Goal: Check status: Check status

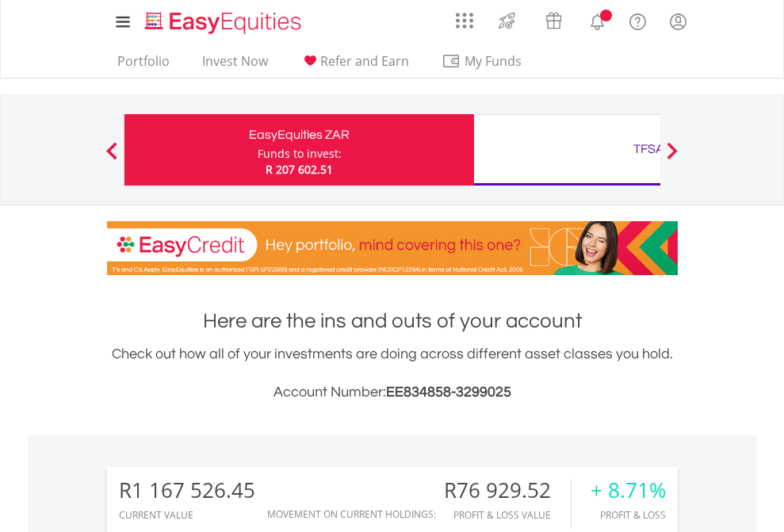
scroll to position [152, 249]
click at [257, 150] on div "Funds to invest:" at bounding box center [299, 154] width 84 height 16
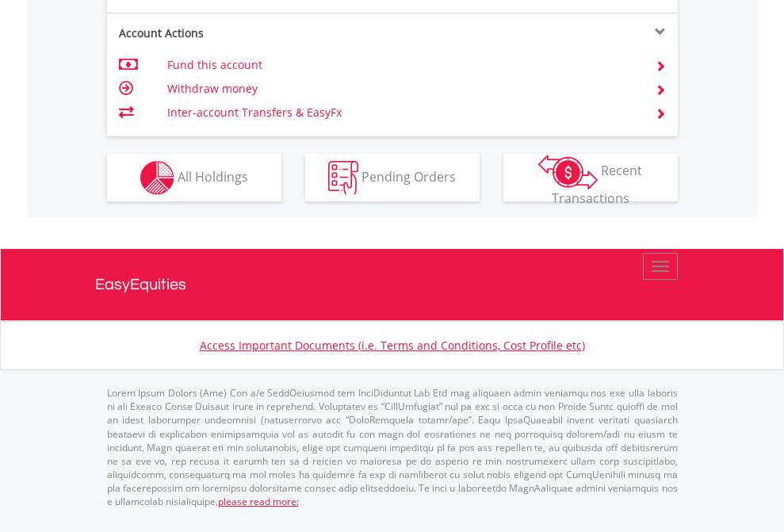
scroll to position [1550, 0]
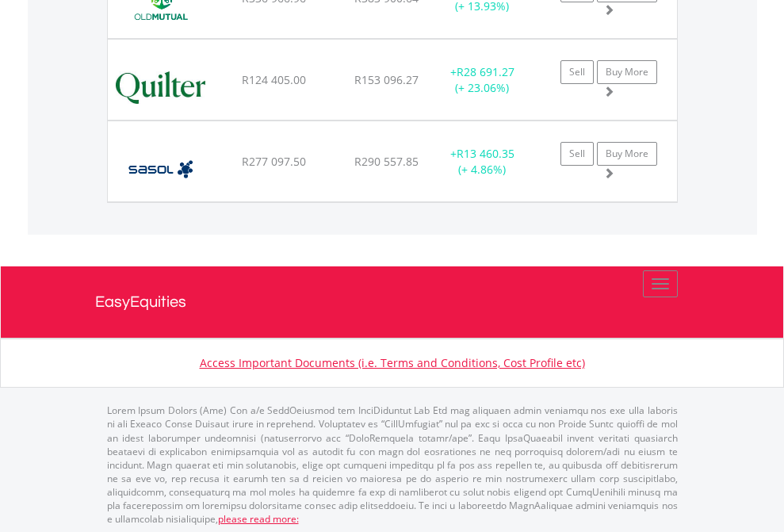
scroll to position [152, 249]
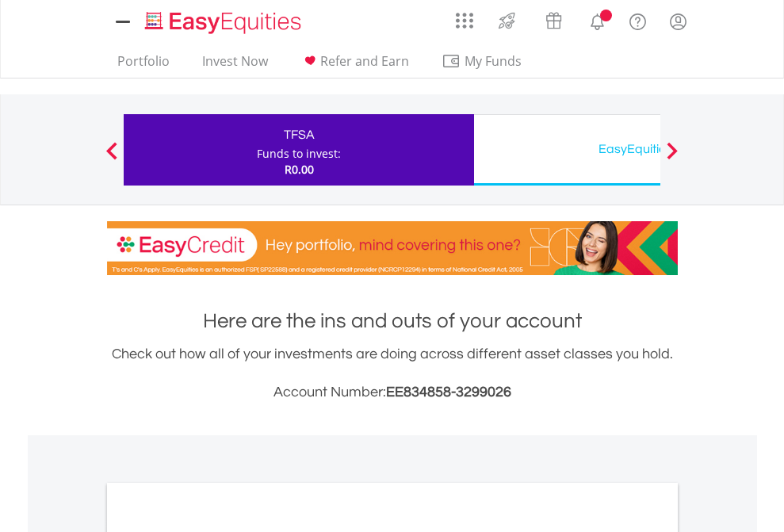
scroll to position [952, 0]
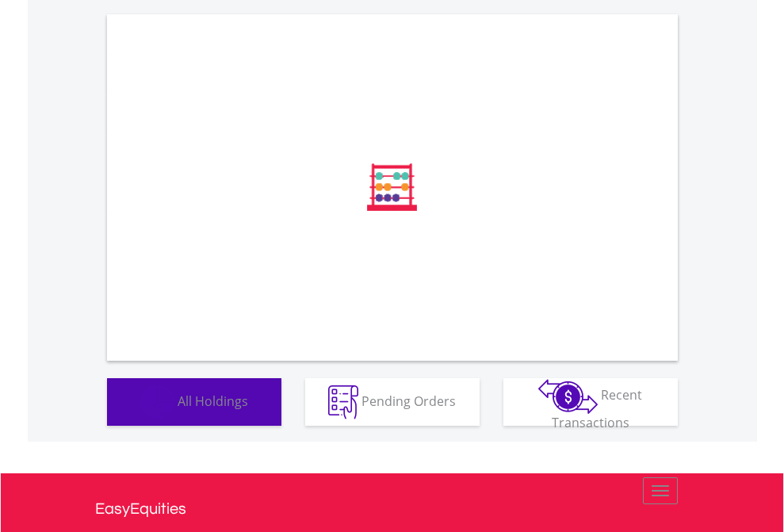
click at [177, 409] on span "All Holdings" at bounding box center [212, 399] width 71 height 17
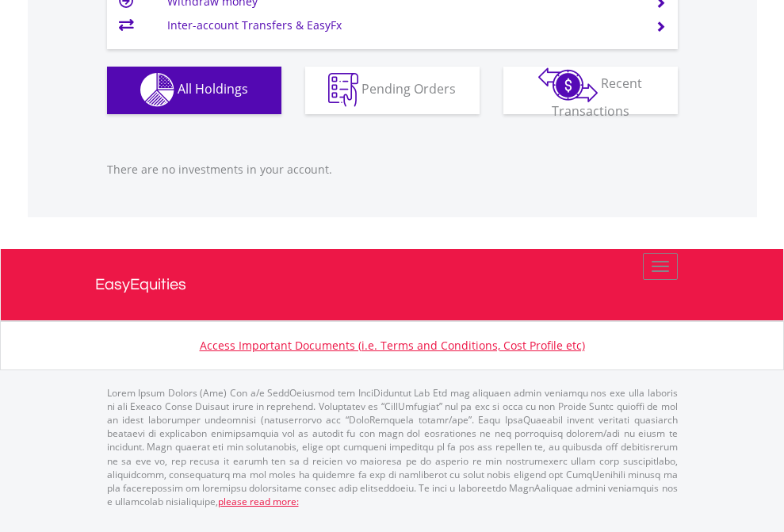
scroll to position [152, 249]
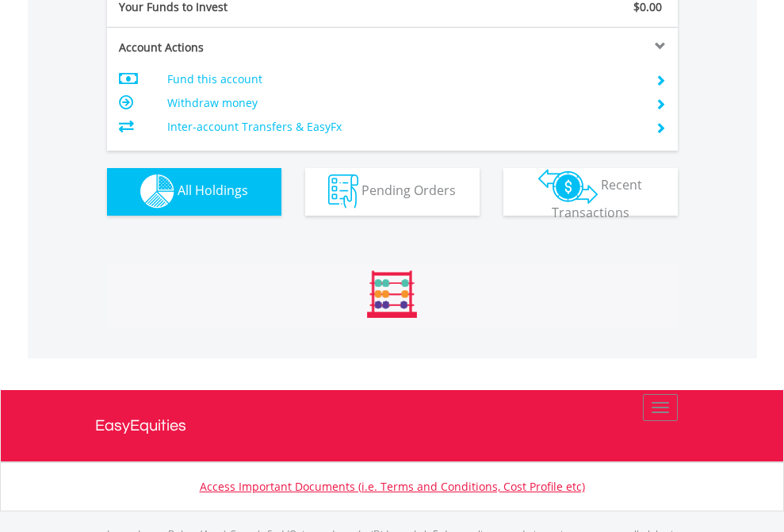
scroll to position [1569, 0]
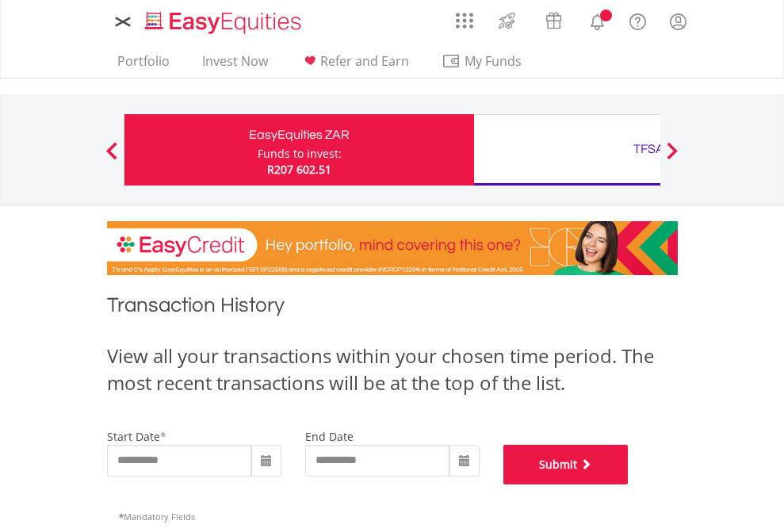
click at [628, 484] on button "Submit" at bounding box center [565, 464] width 125 height 40
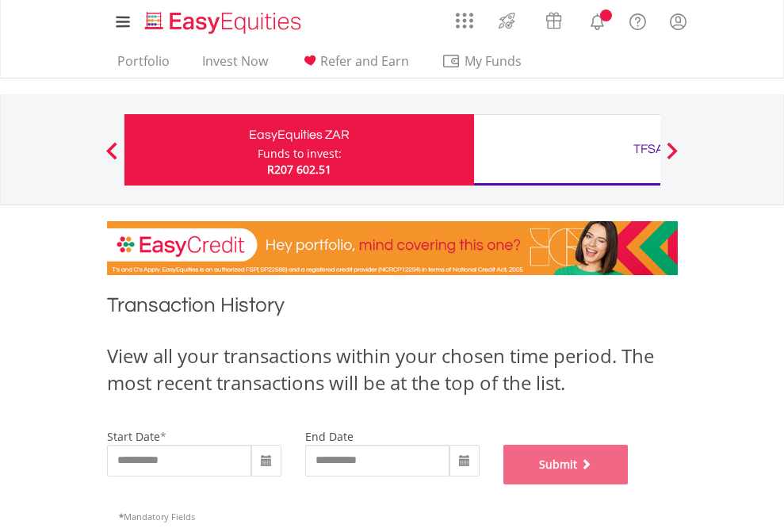
scroll to position [643, 0]
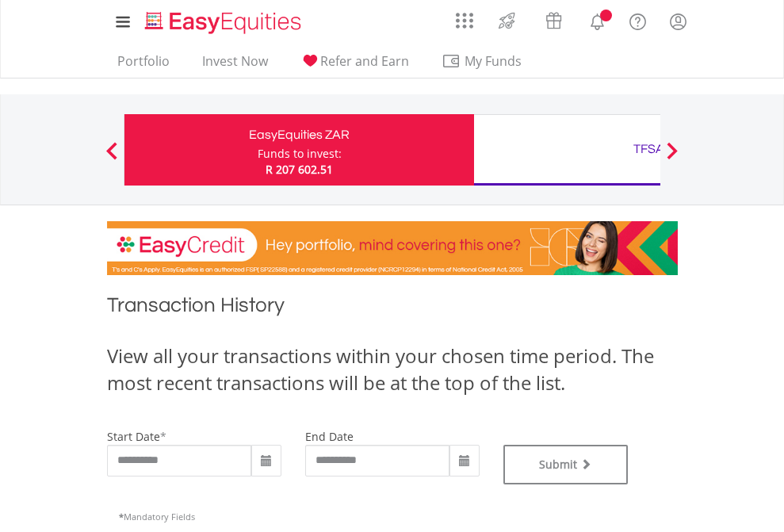
click at [566, 150] on div "TFSA" at bounding box center [648, 149] width 330 height 22
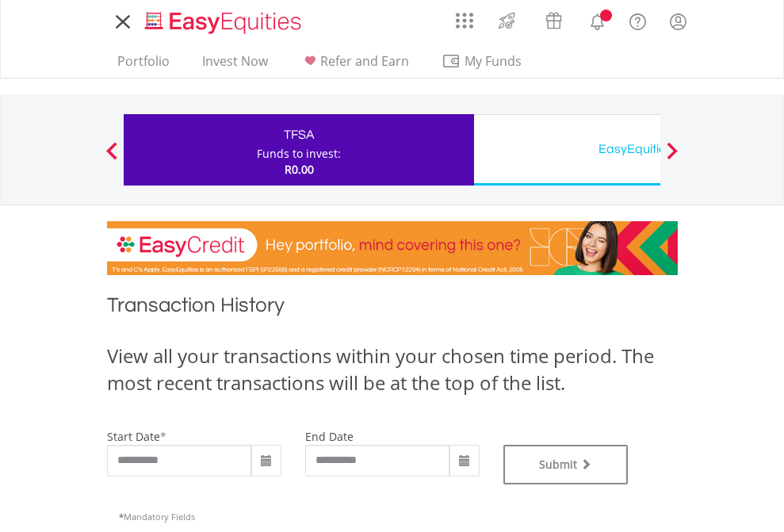
type input "**********"
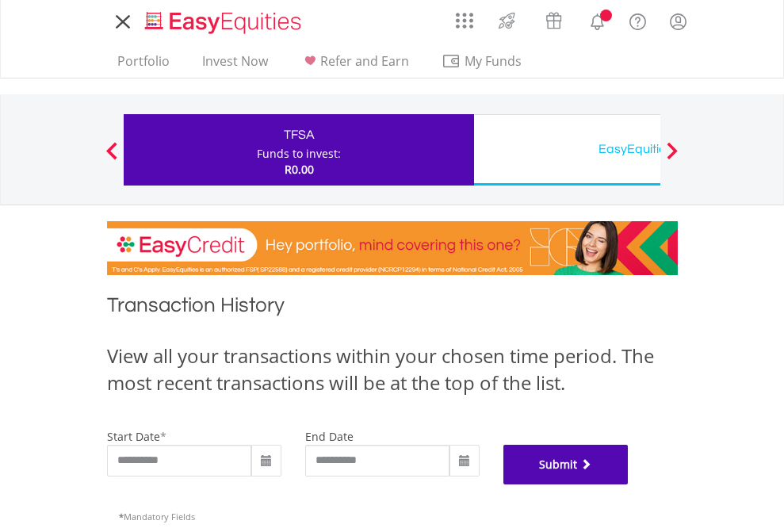
click at [628, 484] on button "Submit" at bounding box center [565, 464] width 125 height 40
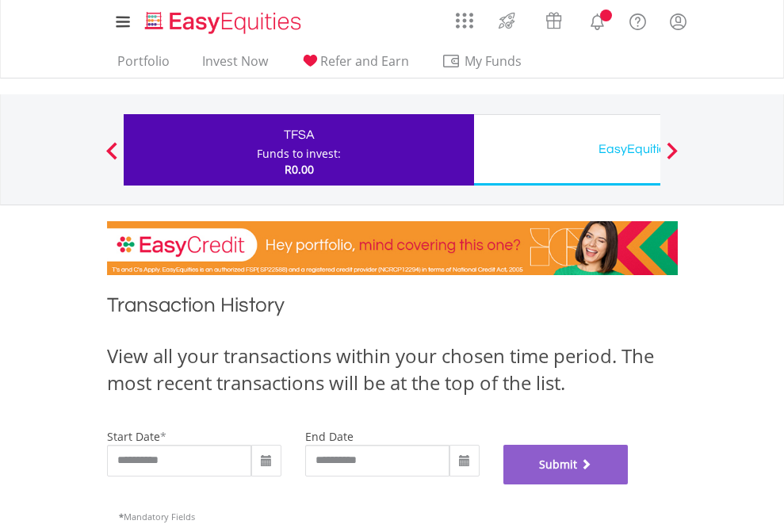
scroll to position [643, 0]
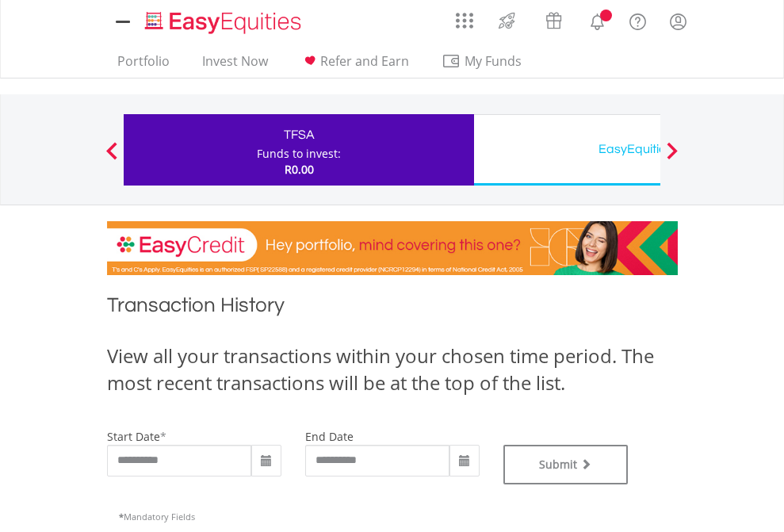
click at [566, 150] on div "EasyEquities USD" at bounding box center [648, 149] width 330 height 22
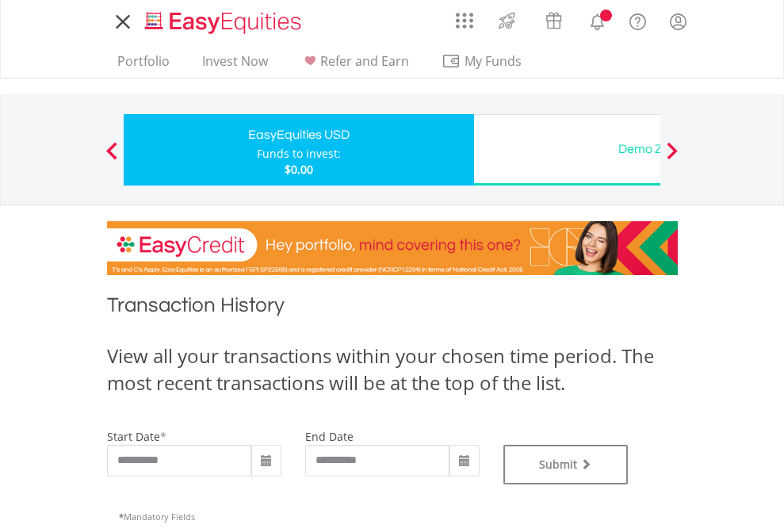
type input "**********"
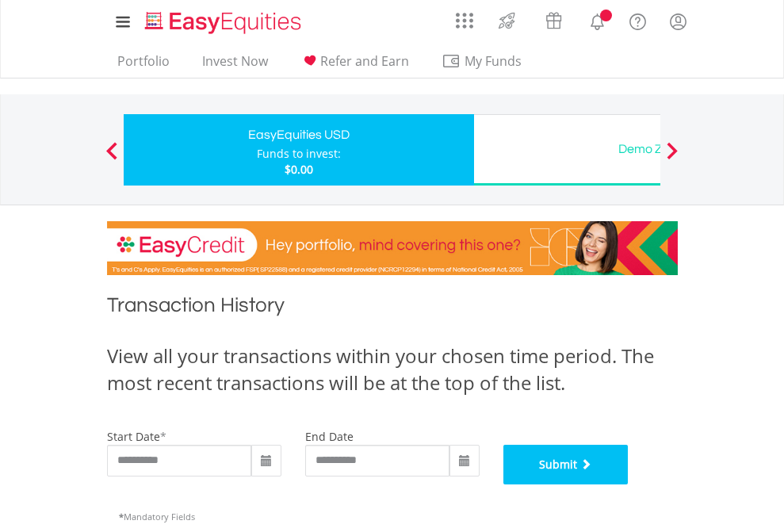
click at [628, 484] on button "Submit" at bounding box center [565, 464] width 125 height 40
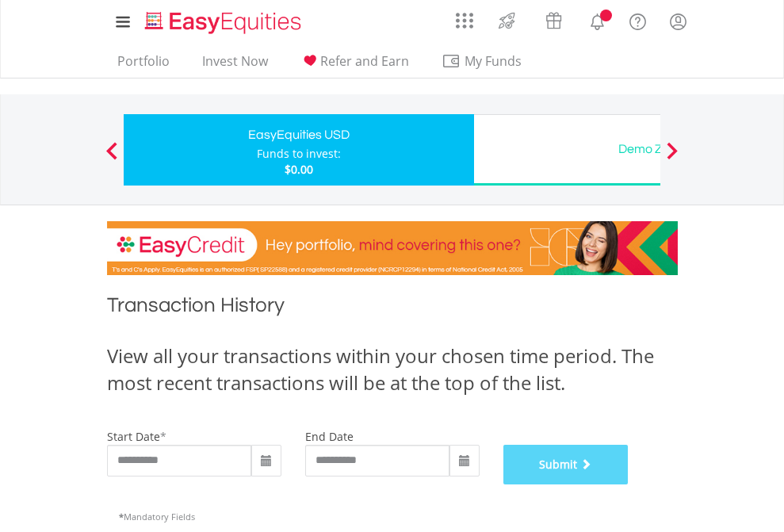
scroll to position [643, 0]
